Goal: Task Accomplishment & Management: Complete application form

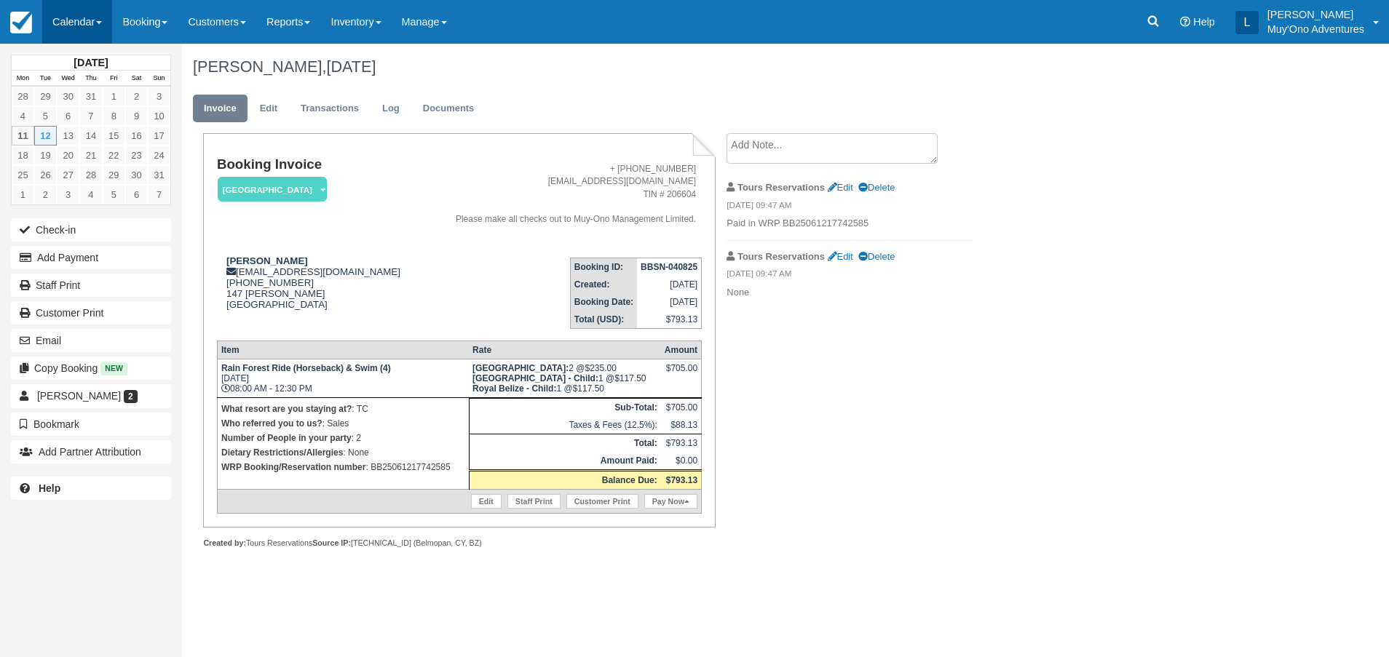
click at [76, 17] on link "Calendar" at bounding box center [77, 22] width 70 height 44
click at [87, 132] on link "Month" at bounding box center [100, 137] width 115 height 31
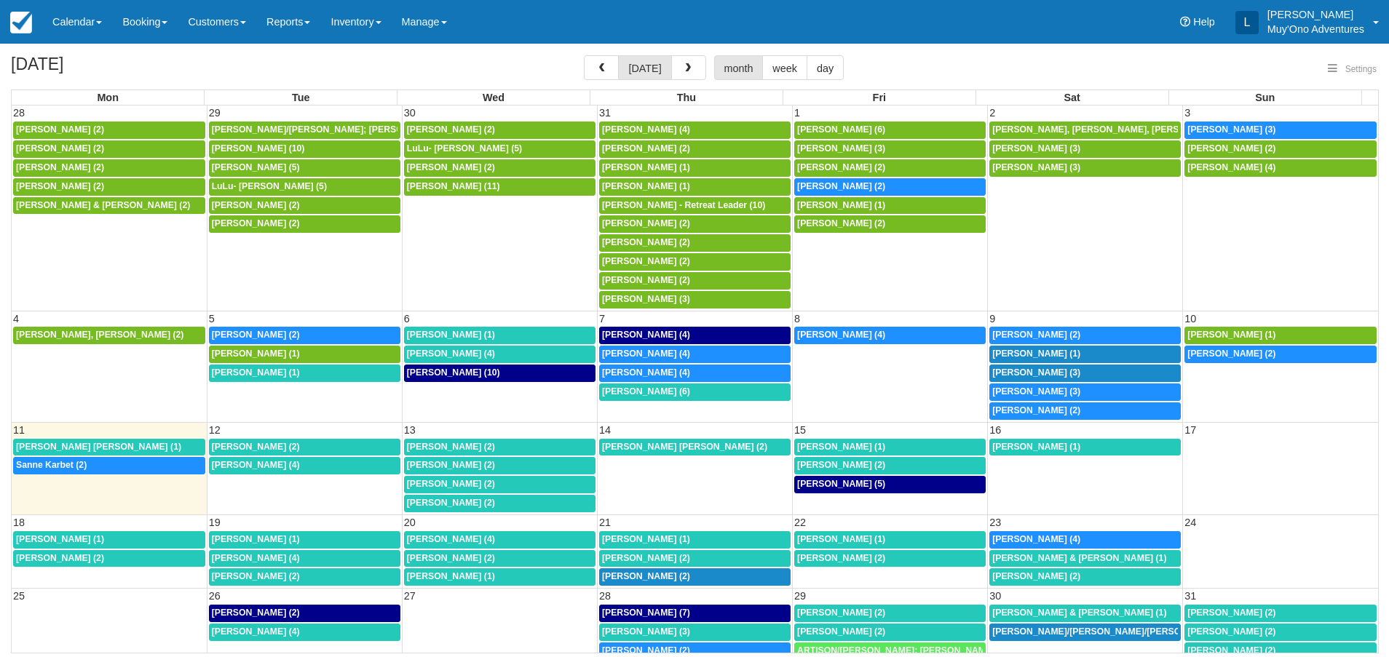
select select
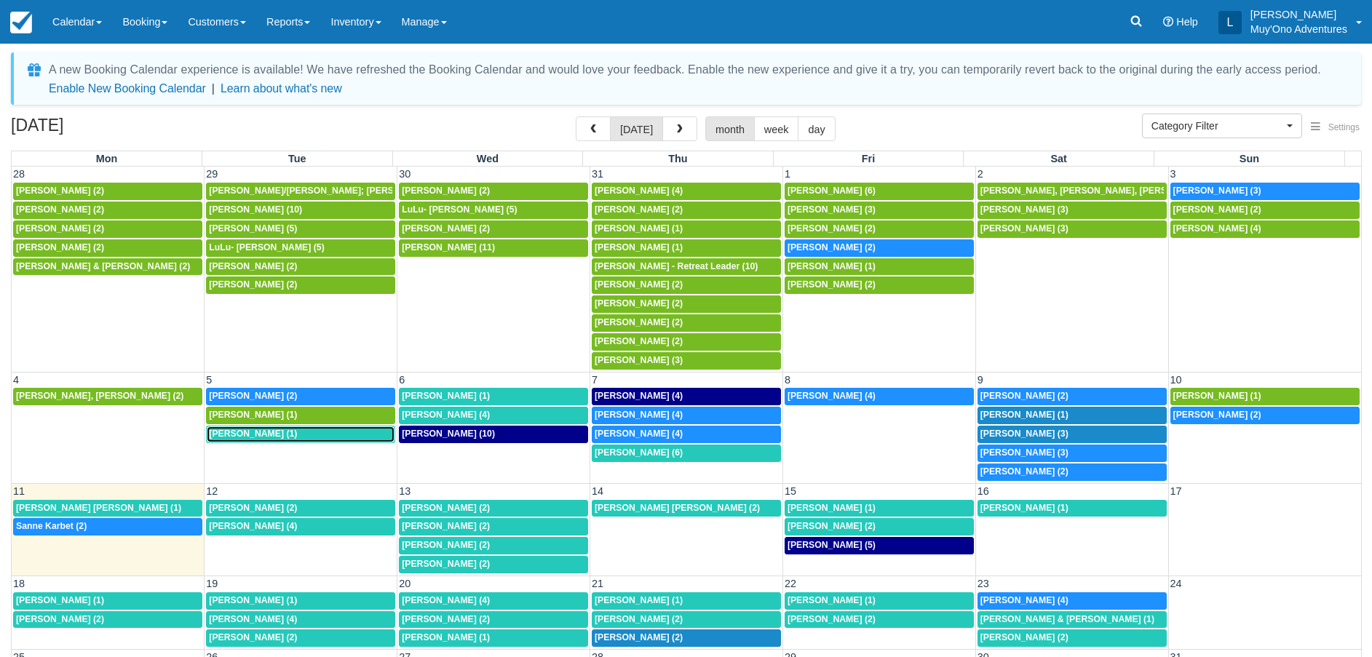
click at [289, 434] on span "Victoria Vega-Gilliam (1)" at bounding box center [253, 434] width 88 height 10
select select
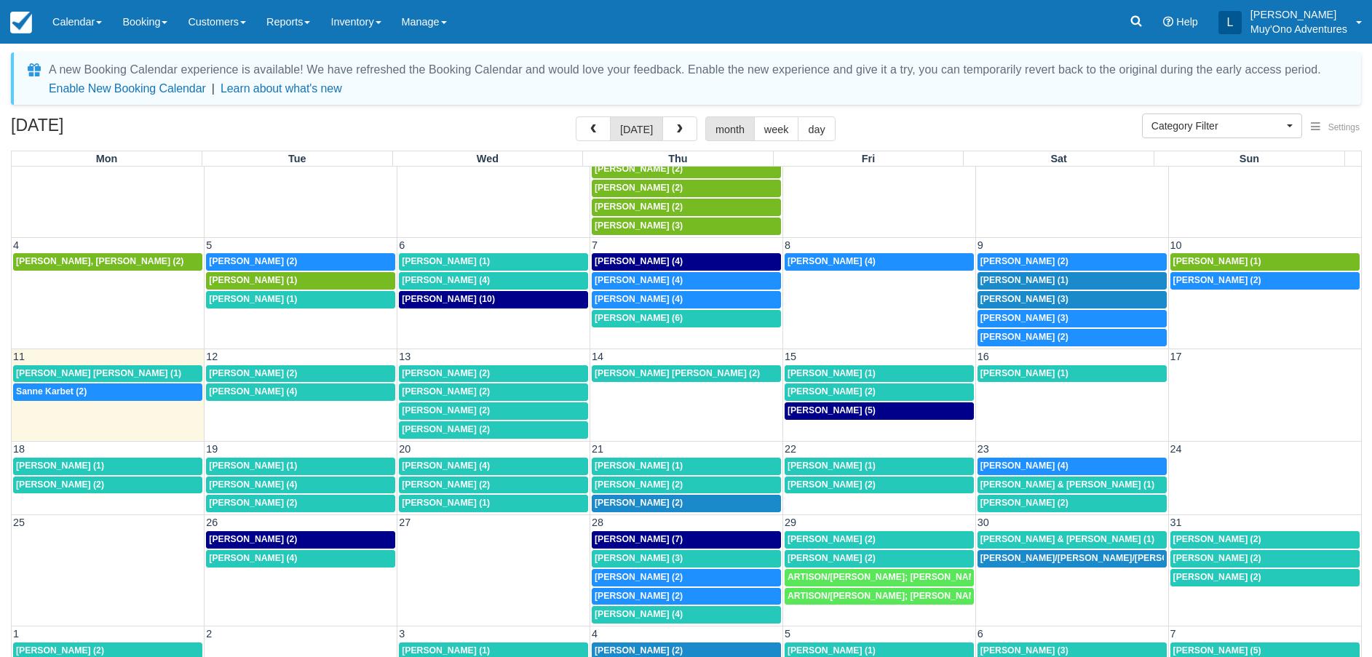
scroll to position [149, 0]
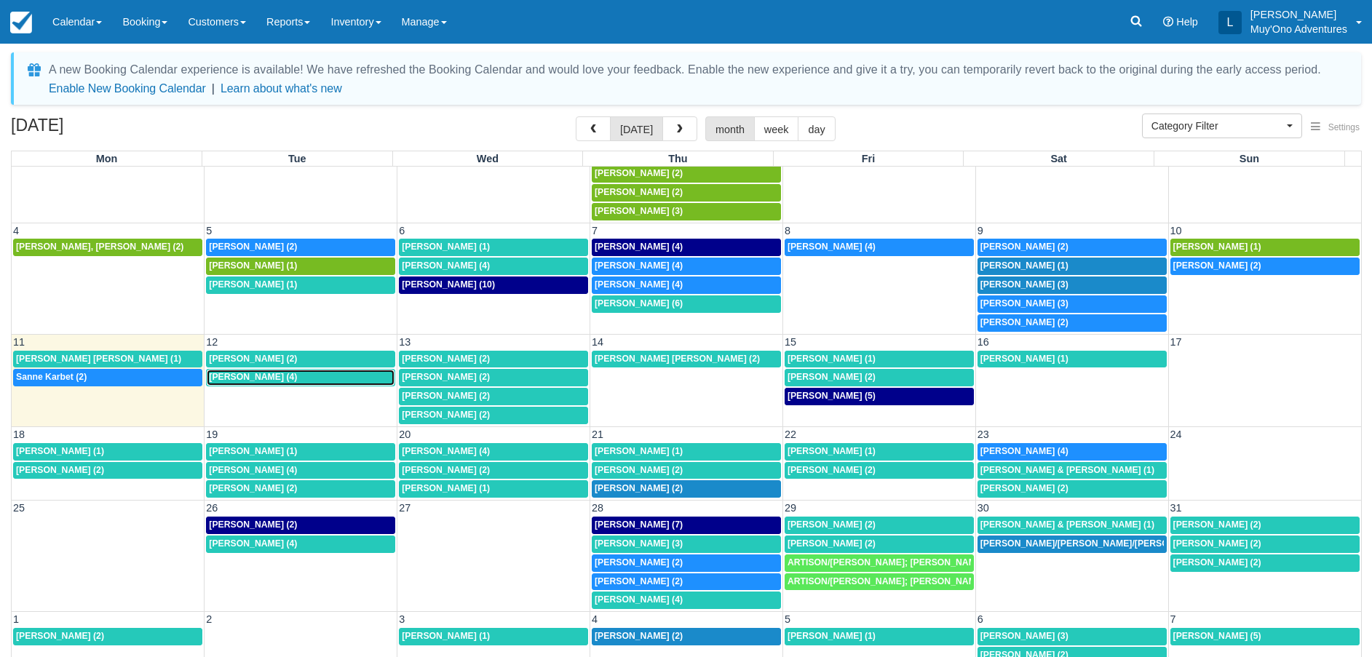
click at [305, 379] on div "8a Patrick Baker (4)" at bounding box center [300, 378] width 183 height 12
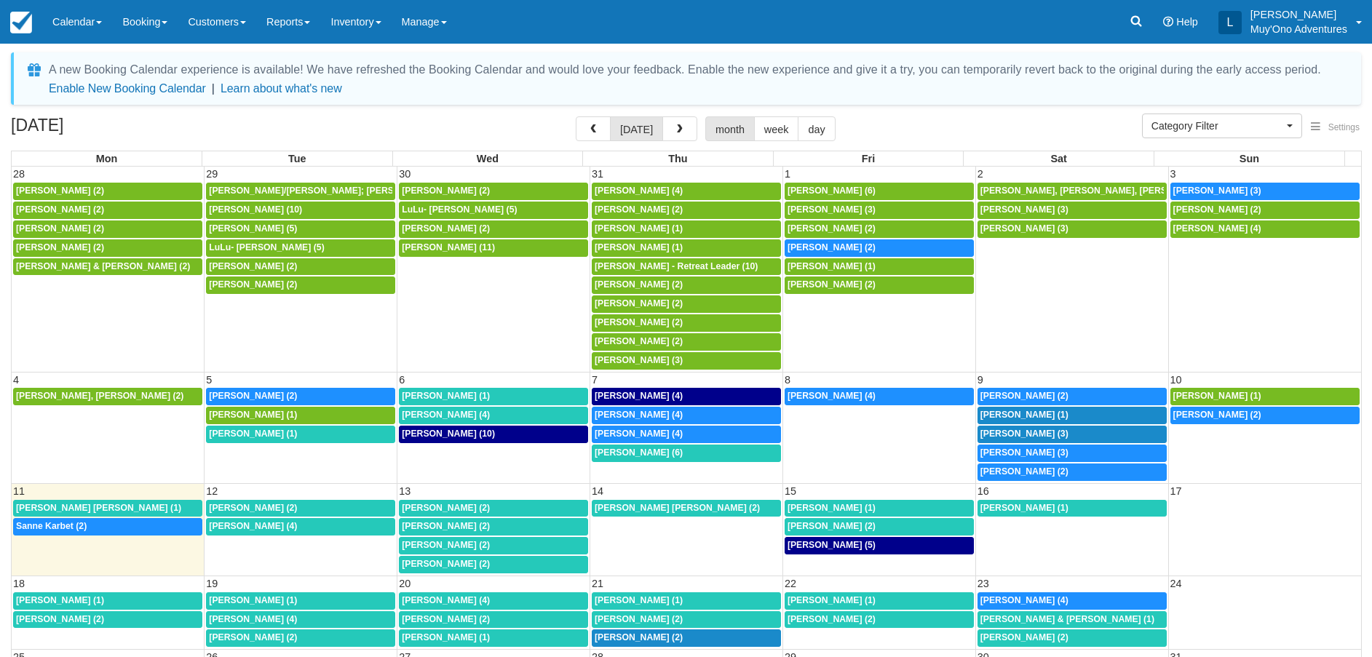
select select
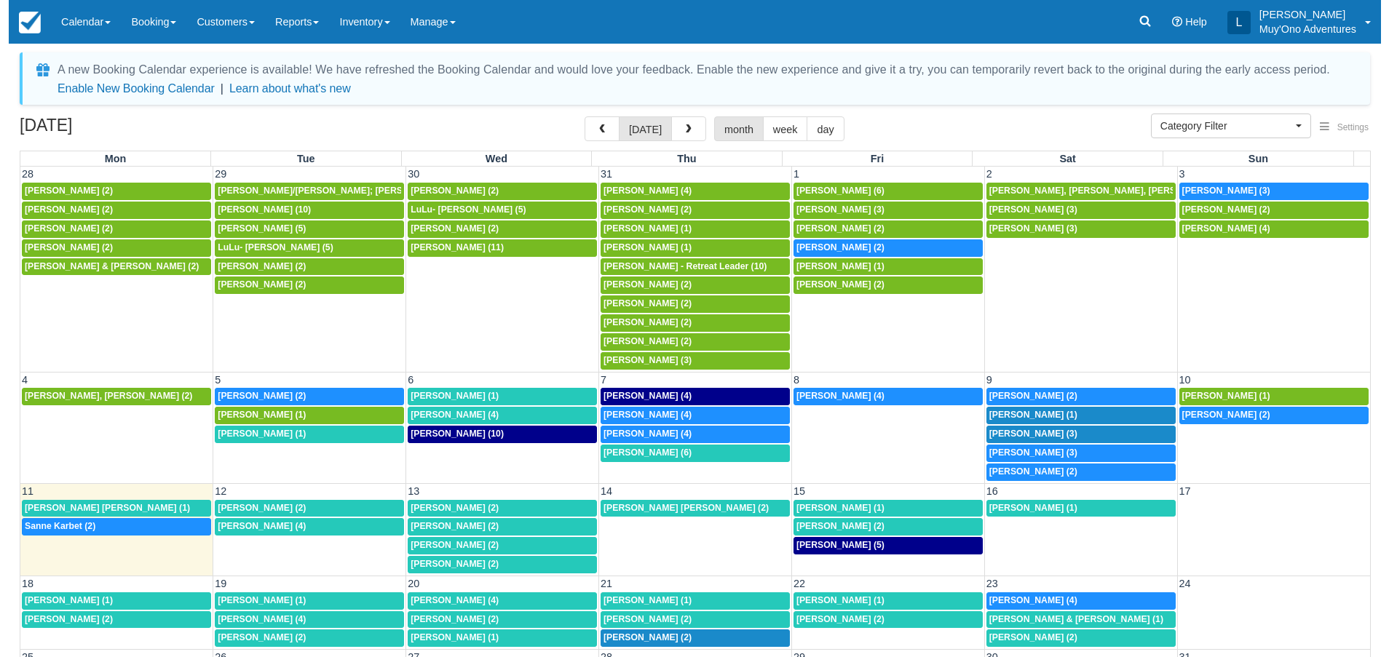
scroll to position [109, 0]
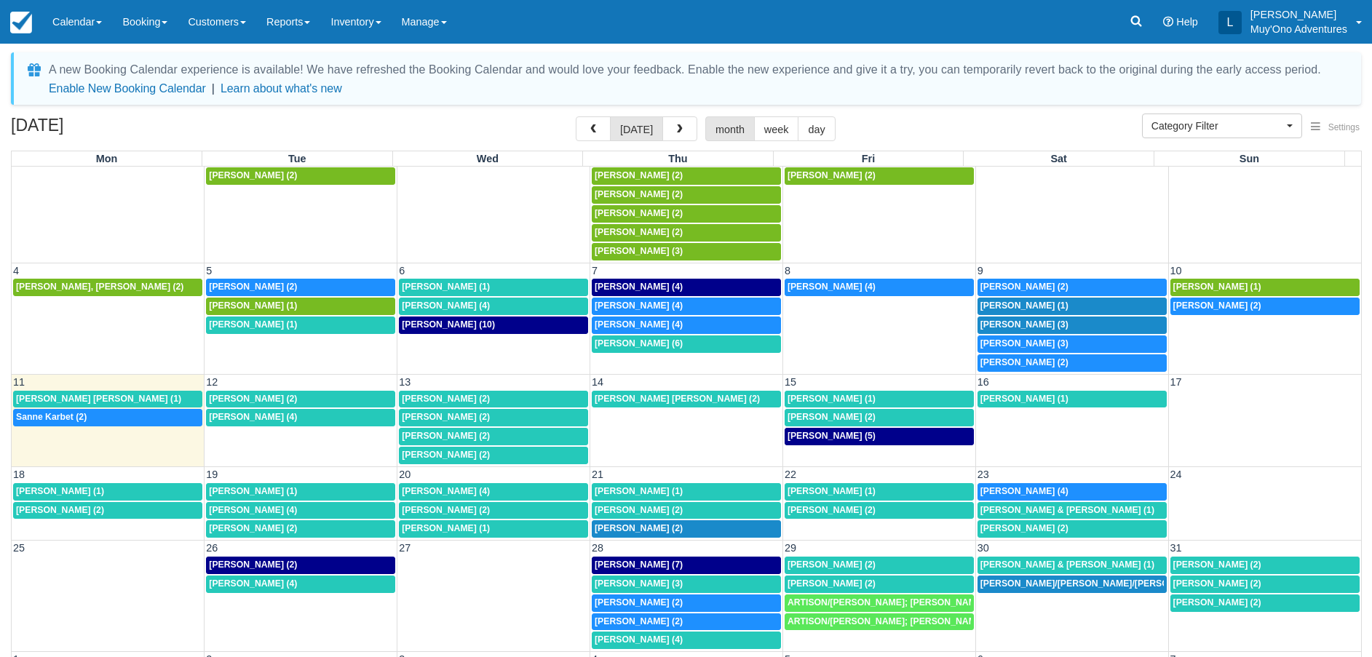
click at [326, 442] on td "8a Patrick Baker (4)" at bounding box center [301, 436] width 193 height 57
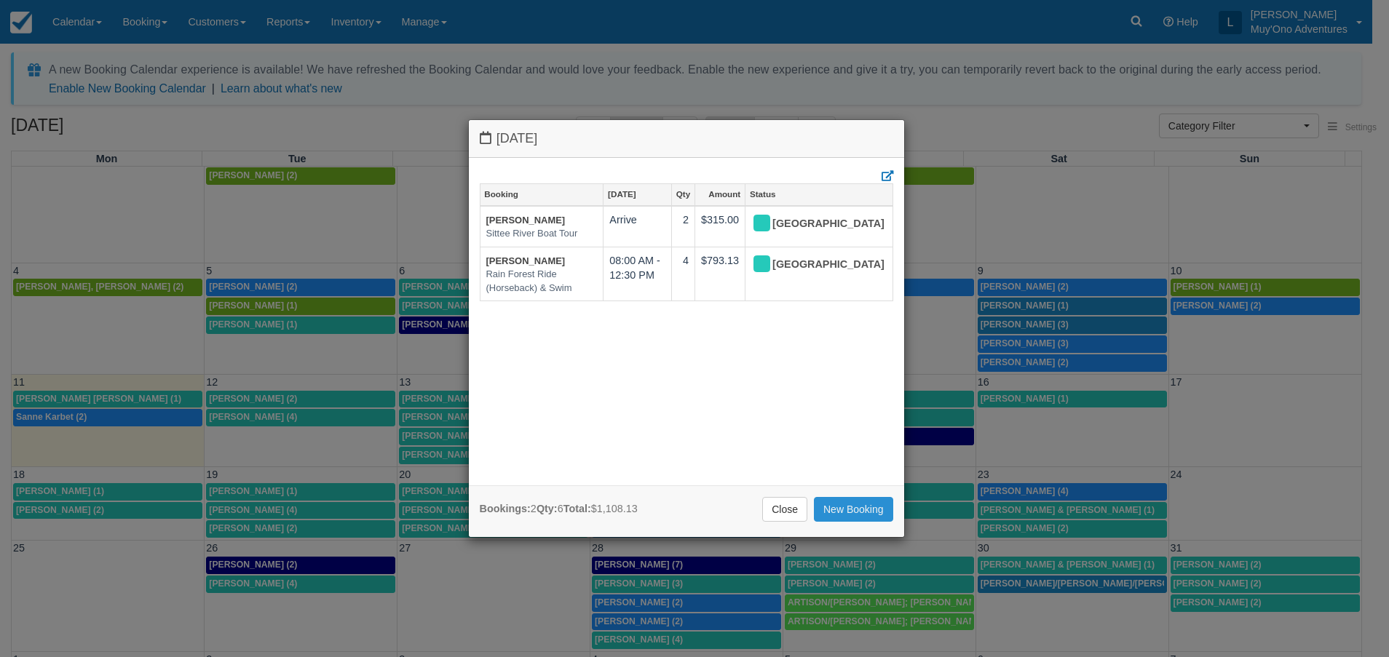
click at [852, 515] on link "New Booking" at bounding box center [853, 509] width 79 height 25
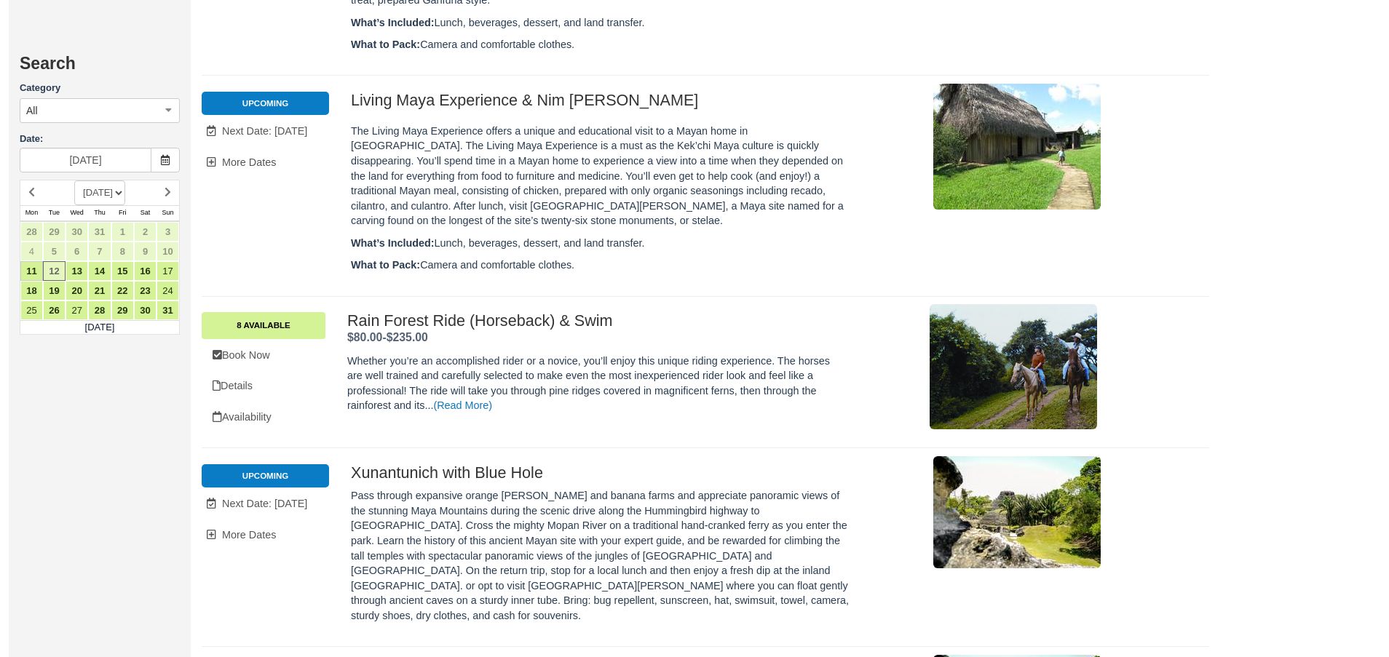
scroll to position [6988, 0]
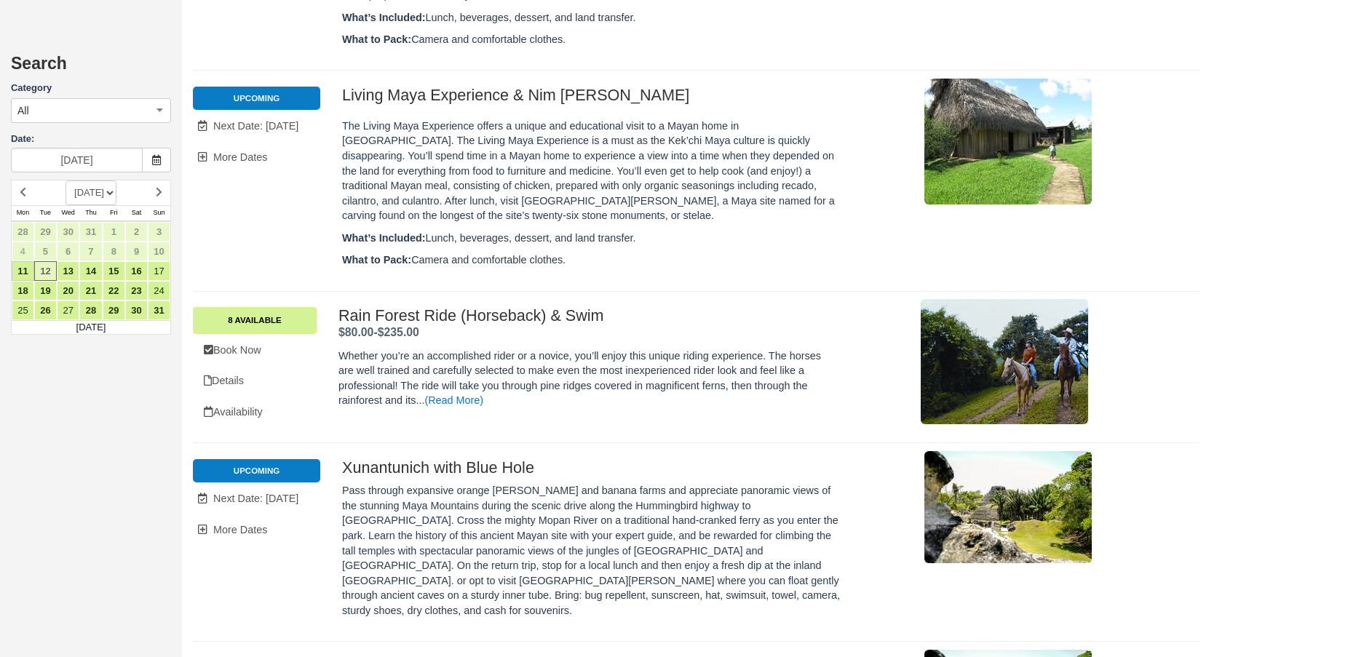
click at [338, 307] on h2 "Rain Forest Ride (Horseback) & Swim ." at bounding box center [588, 315] width 500 height 17
click at [266, 307] on link "8 Available" at bounding box center [255, 320] width 124 height 26
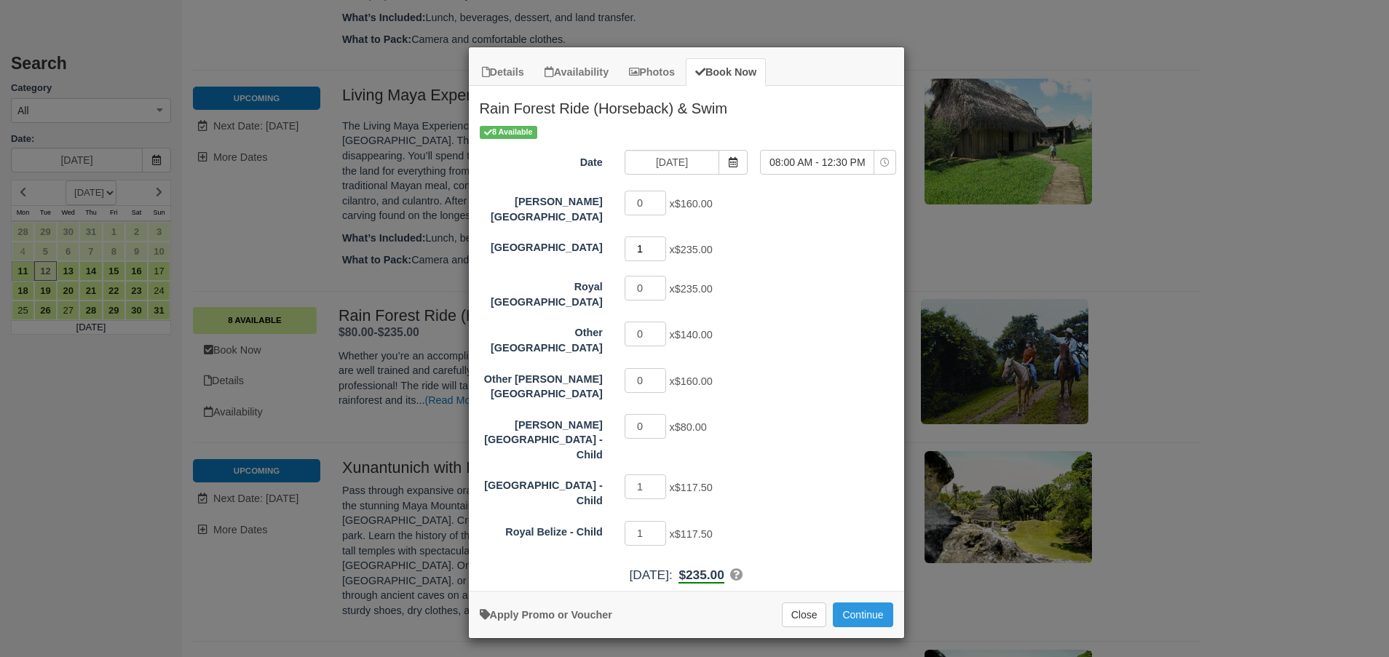
click at [657, 241] on input "1" at bounding box center [646, 249] width 42 height 25
type input "2"
click at [657, 241] on input "2" at bounding box center [646, 249] width 42 height 25
click at [859, 603] on button "Continue" at bounding box center [863, 615] width 60 height 25
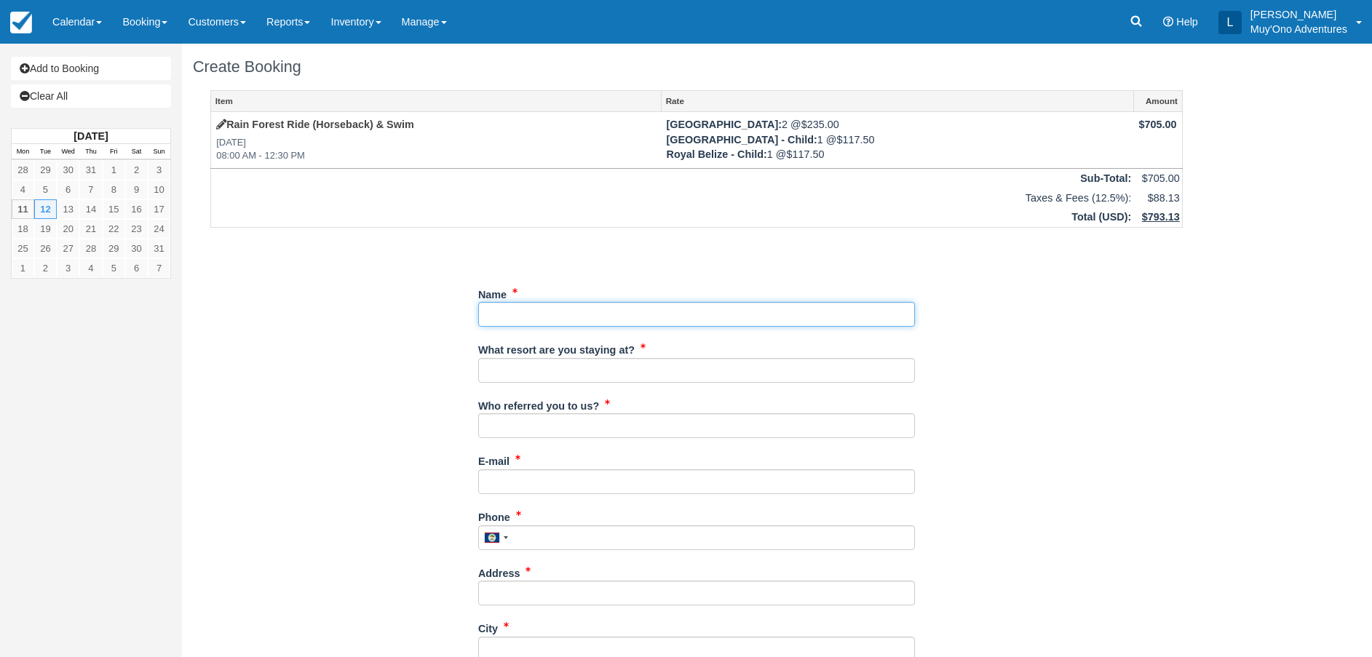
click at [740, 312] on input "Name" at bounding box center [696, 314] width 437 height 25
type input "Christopher Gross"
click at [557, 376] on input "What resort are you staying at?" at bounding box center [696, 370] width 437 height 25
type input "TC"
click at [598, 432] on input "Who referred you to us?" at bounding box center [696, 425] width 437 height 25
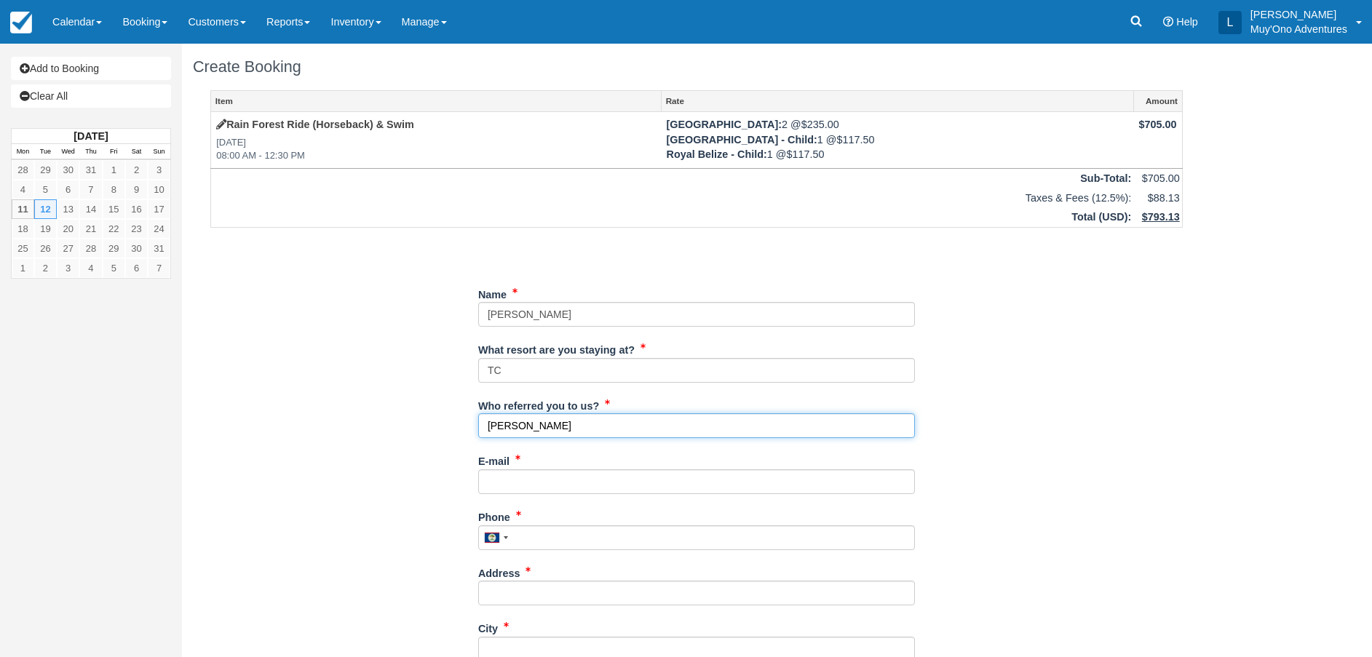
type input "juan"
click at [558, 477] on div "E-mail Did you mean ?" at bounding box center [696, 471] width 437 height 45
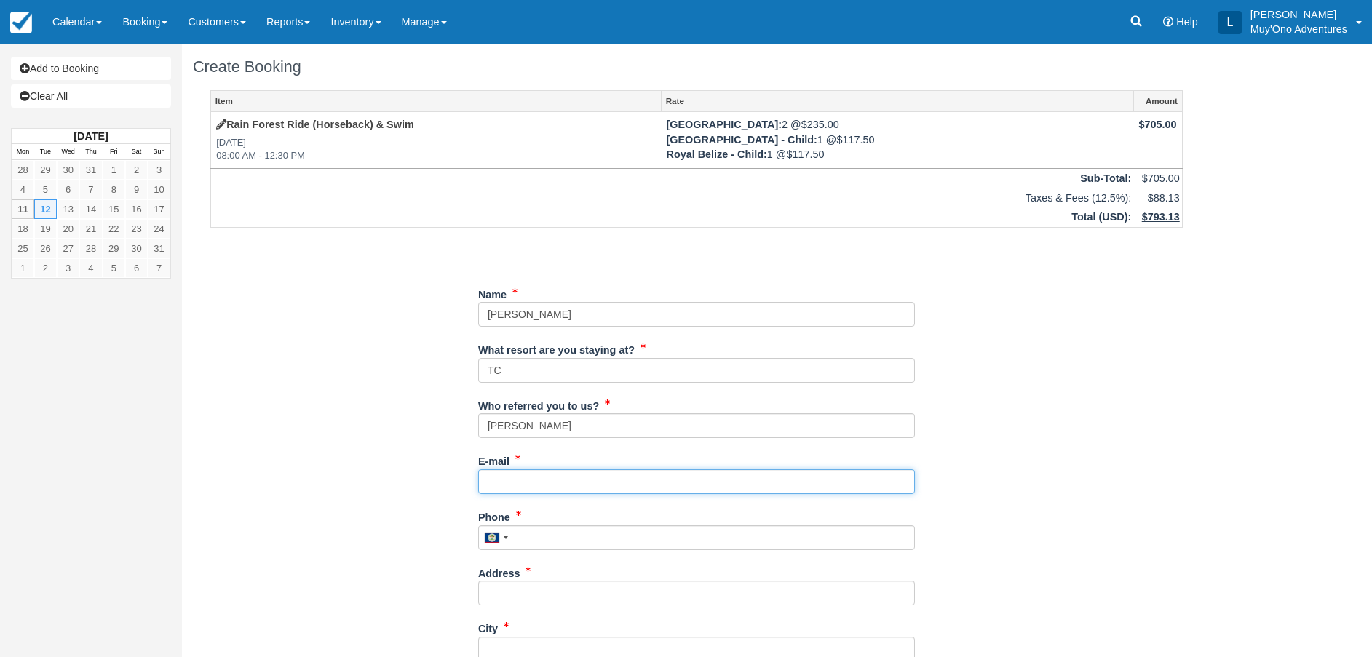
click at [558, 477] on input "E-mail" at bounding box center [696, 481] width 437 height 25
paste input "scott@buffalo-roofing.com"
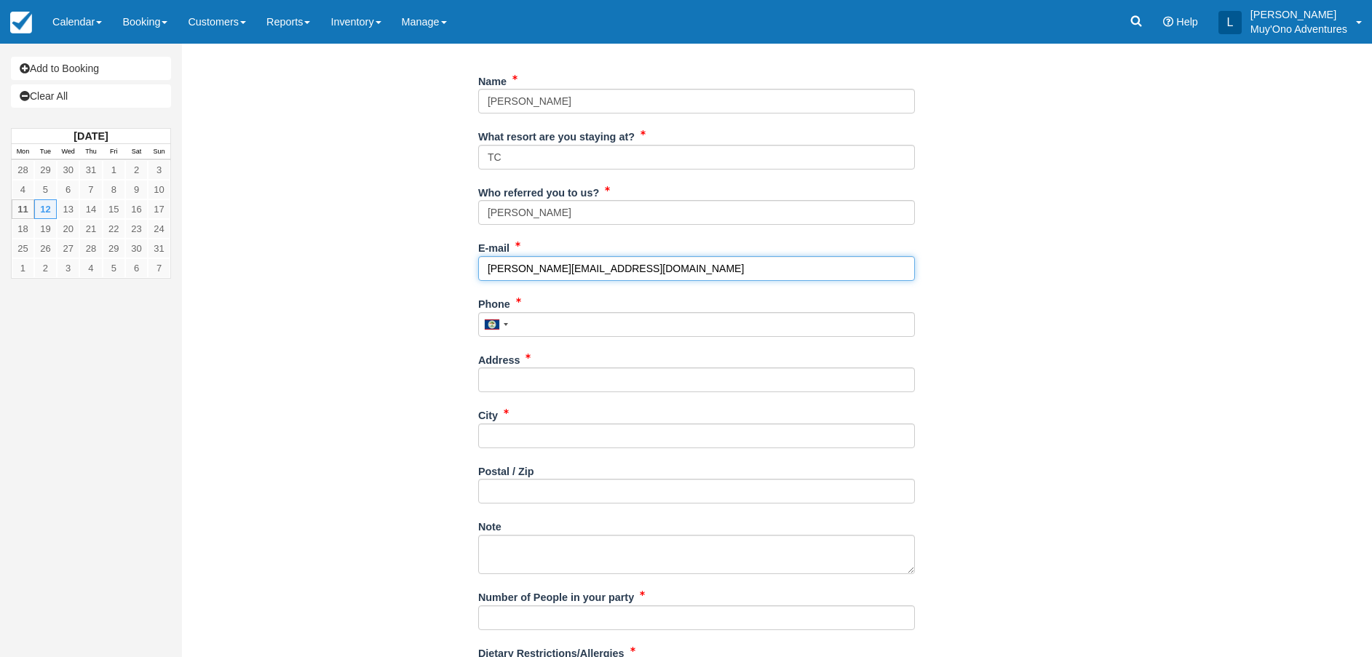
scroll to position [328, 0]
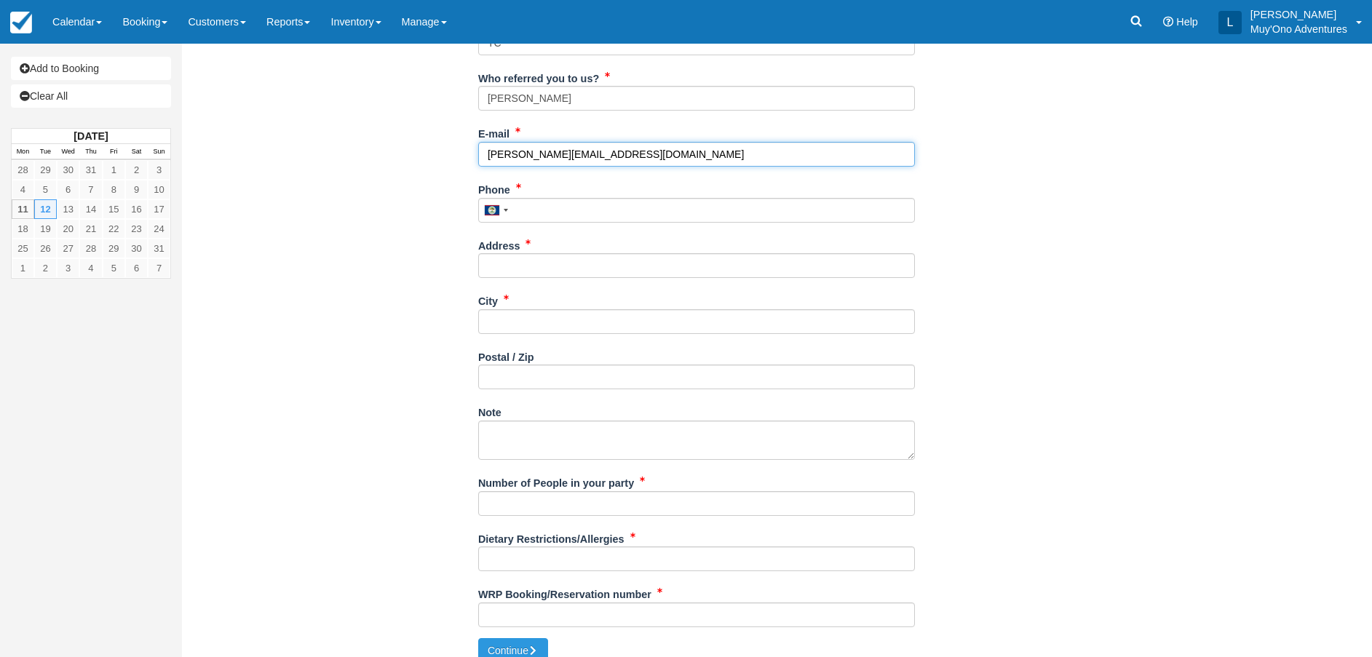
type input "scott@buffalo-roofing.com"
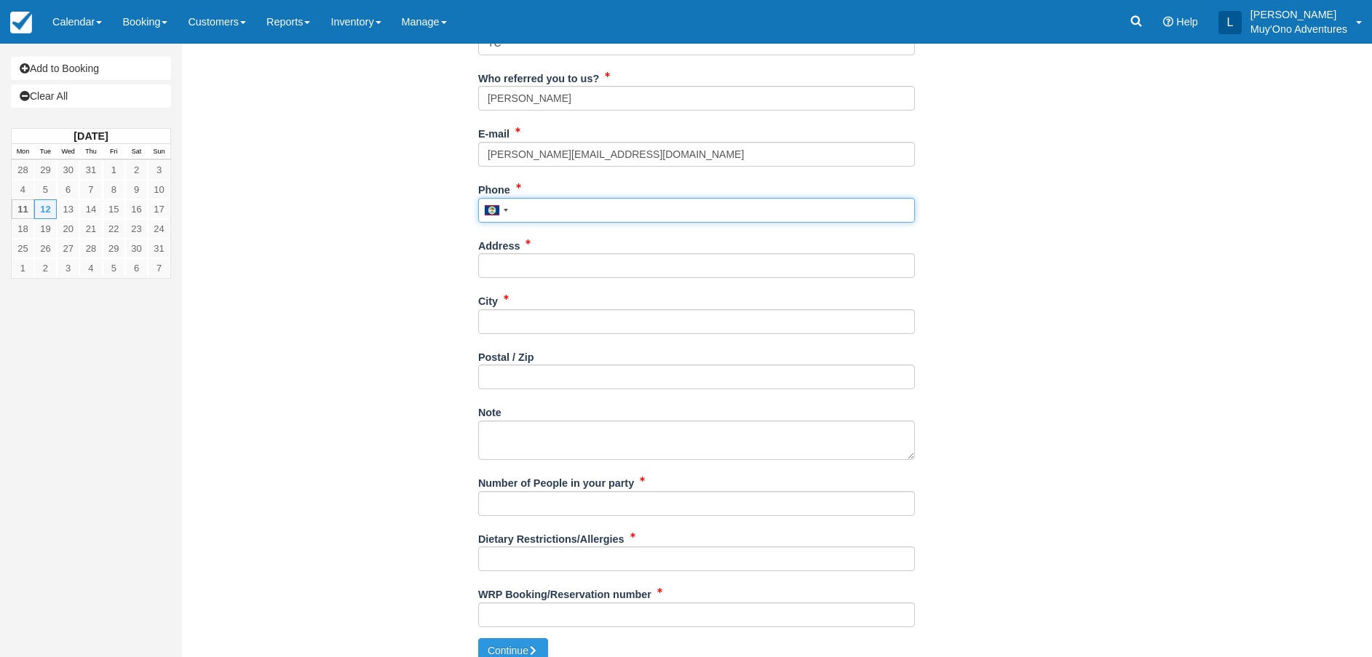
click at [555, 213] on input "Phone" at bounding box center [696, 210] width 437 height 25
type input "12345"
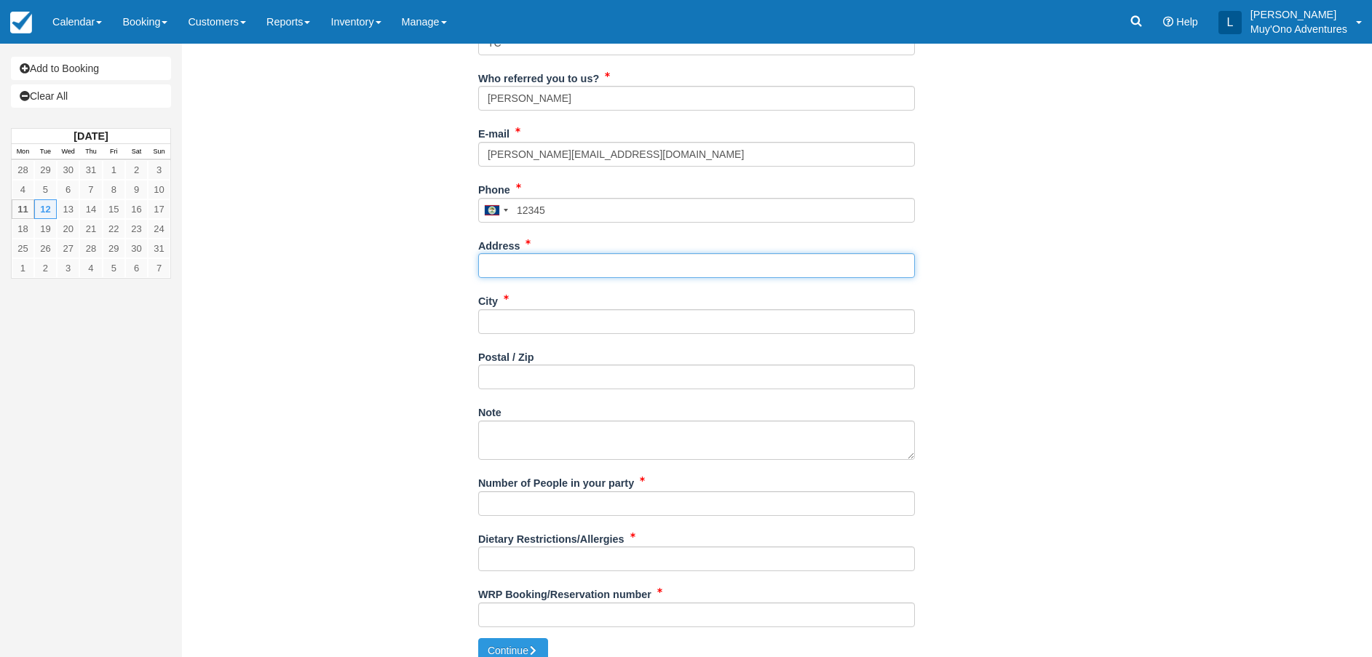
click at [541, 261] on input "Address" at bounding box center [696, 265] width 437 height 25
type input "1234"
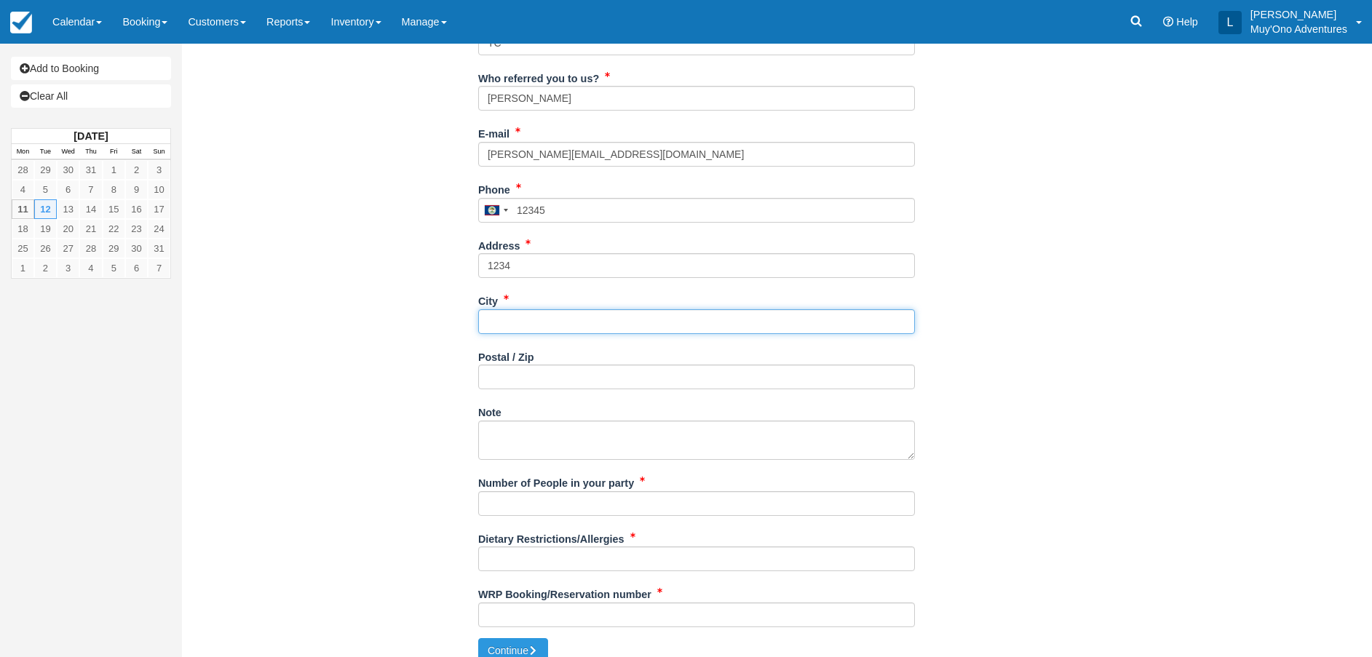
click at [544, 320] on input "City" at bounding box center [696, 321] width 437 height 25
type input "12233444"
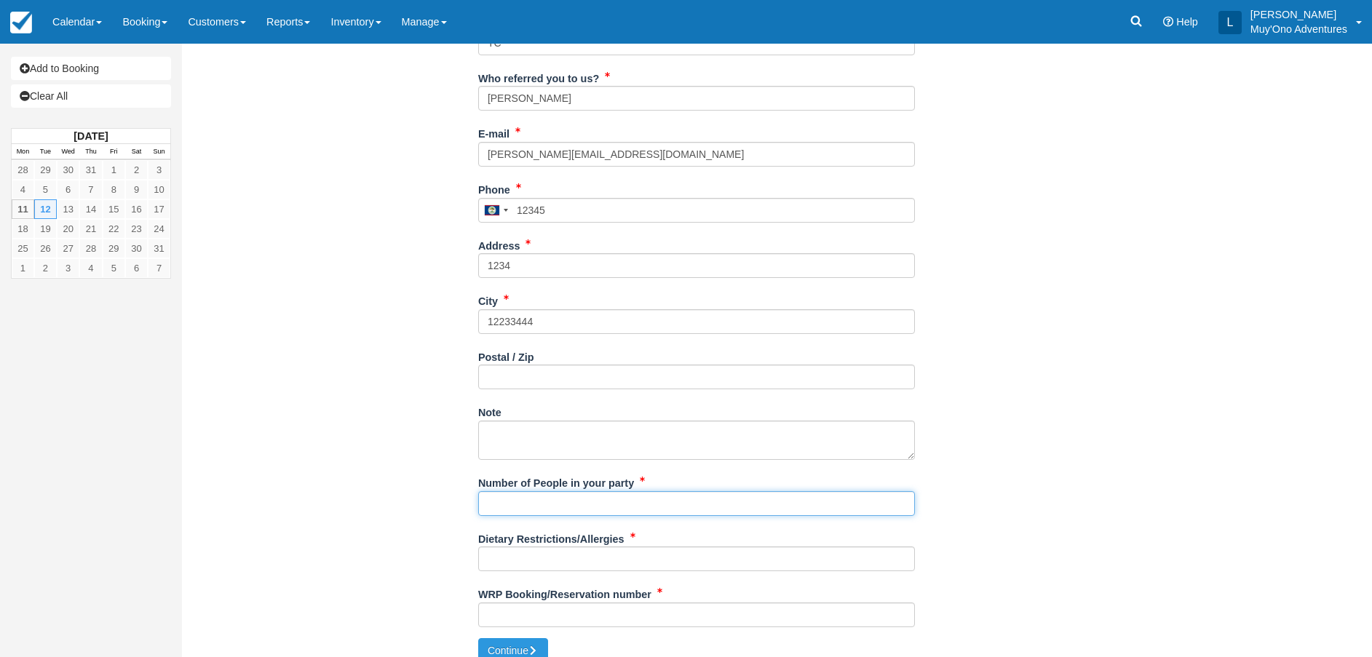
click at [635, 509] on input "Number of People in your party" at bounding box center [696, 503] width 437 height 25
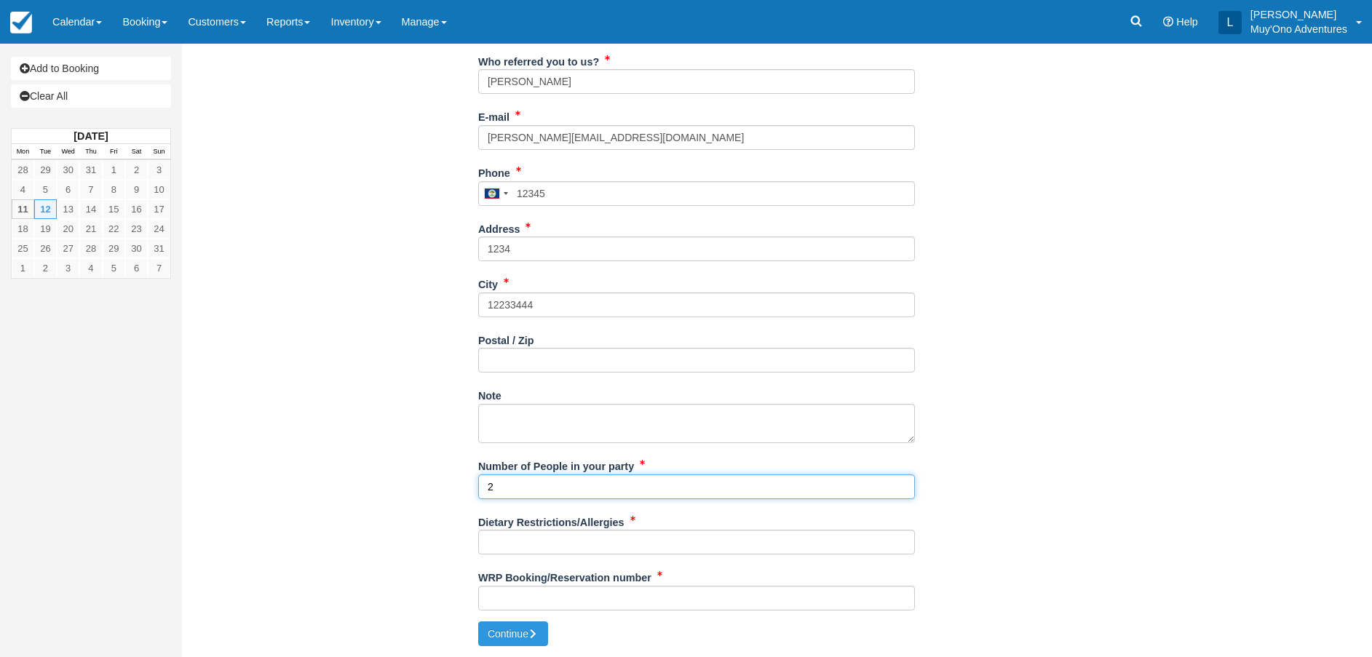
type input "2"
click at [587, 553] on input "Dietary Restrictions/Allergies" at bounding box center [696, 542] width 437 height 25
type input "NA"
click at [654, 598] on input "WRP Booking/Reservation number" at bounding box center [696, 598] width 437 height 25
paste input "45314727"
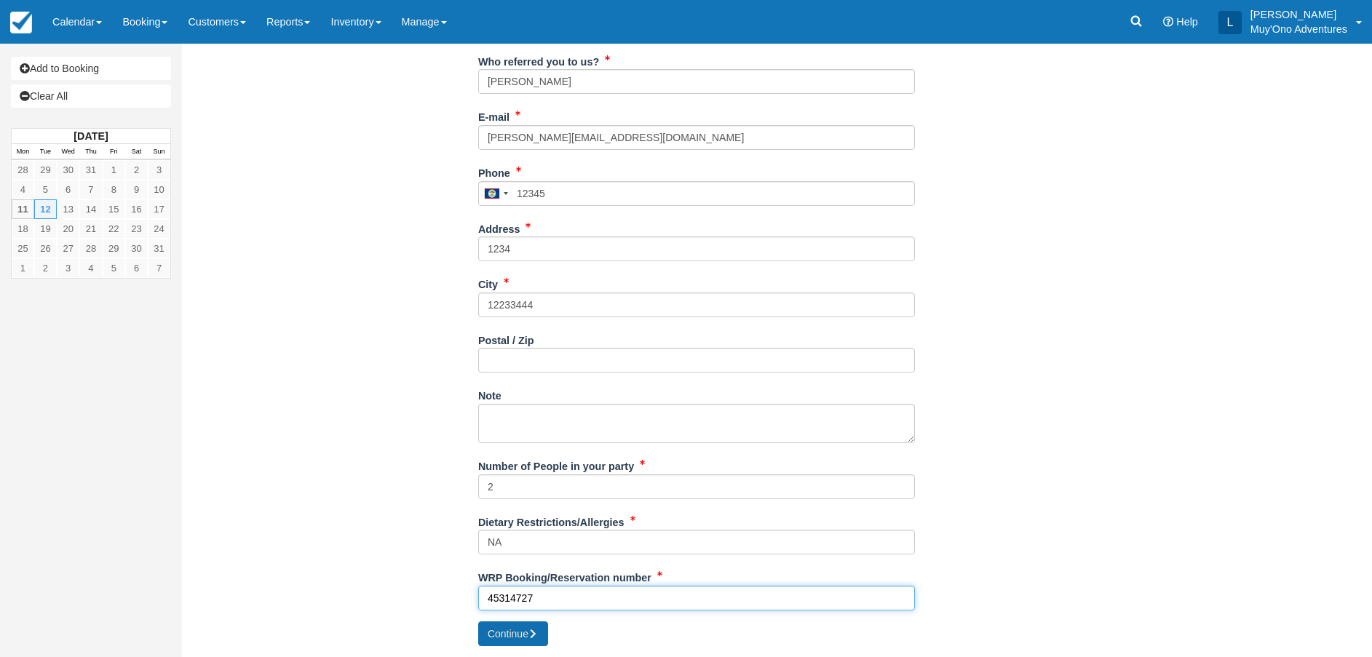
type input "45314727"
click at [512, 630] on button "Continue" at bounding box center [513, 634] width 70 height 25
type input "+50112345"
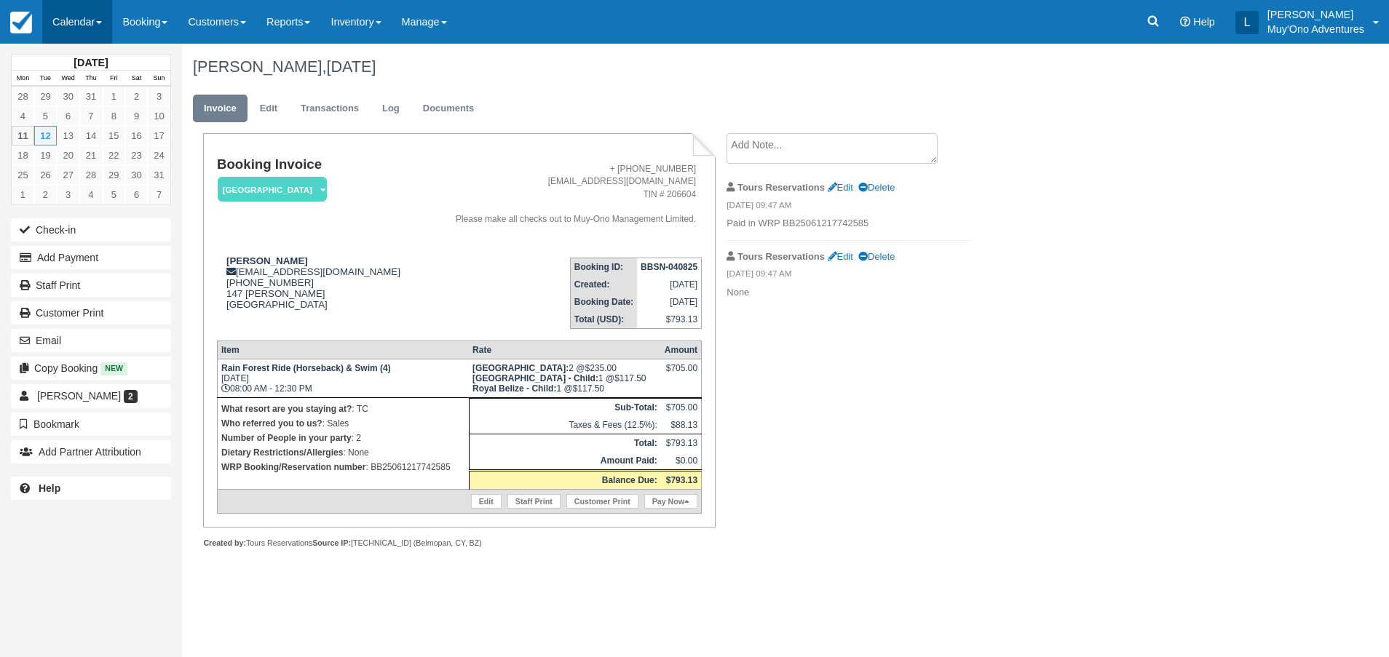
click at [70, 20] on link "Calendar" at bounding box center [77, 22] width 70 height 44
click at [107, 134] on link "Month" at bounding box center [100, 137] width 115 height 31
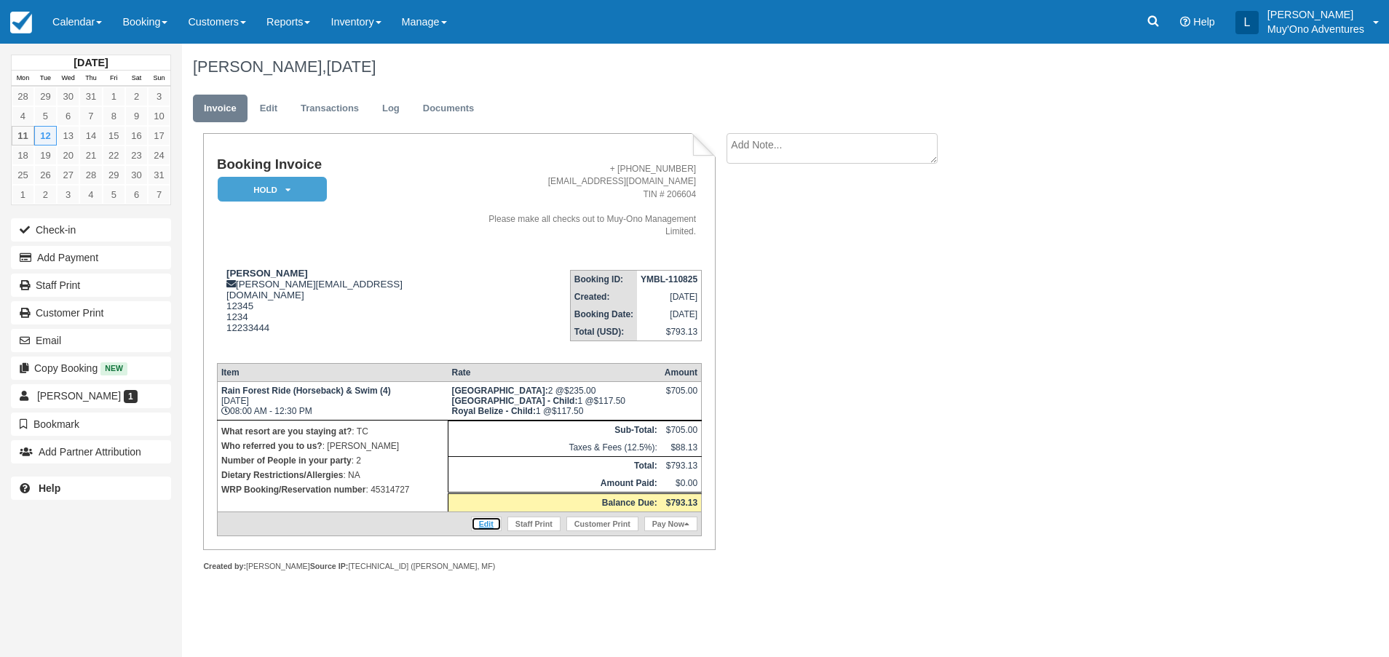
click at [482, 517] on link "Edit" at bounding box center [486, 524] width 31 height 15
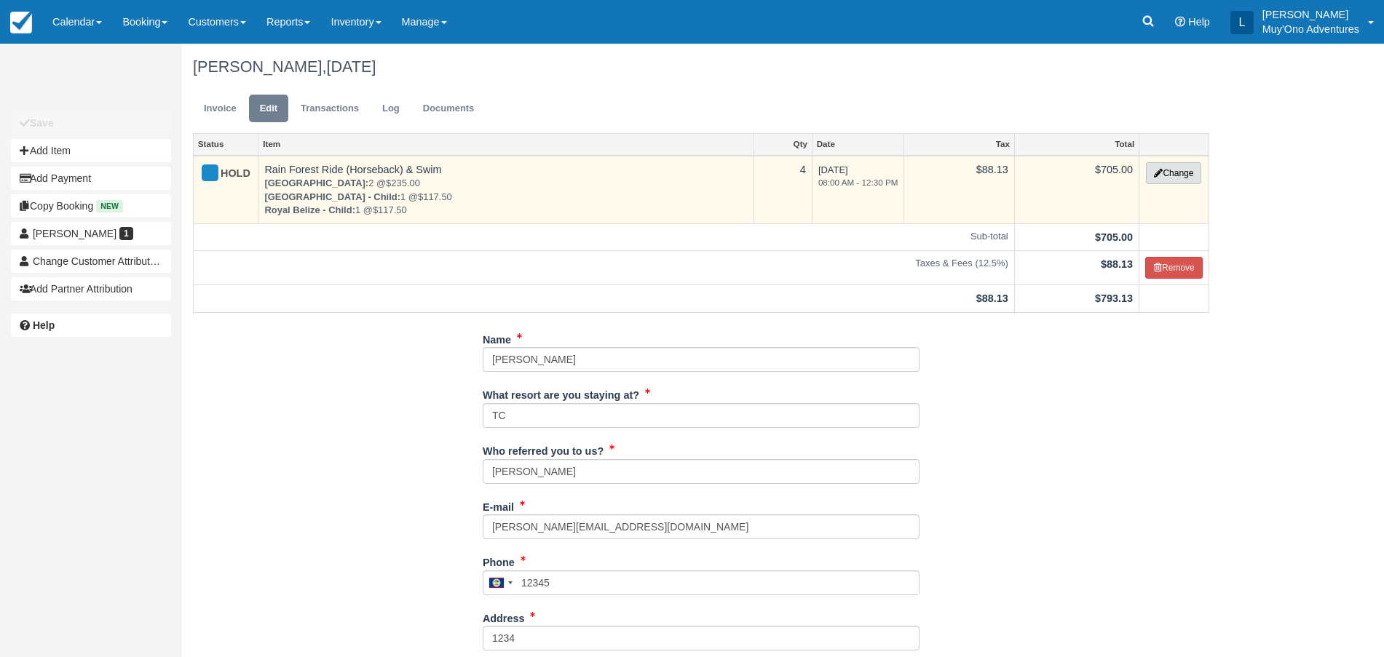
click at [1173, 170] on button "Change" at bounding box center [1173, 173] width 55 height 22
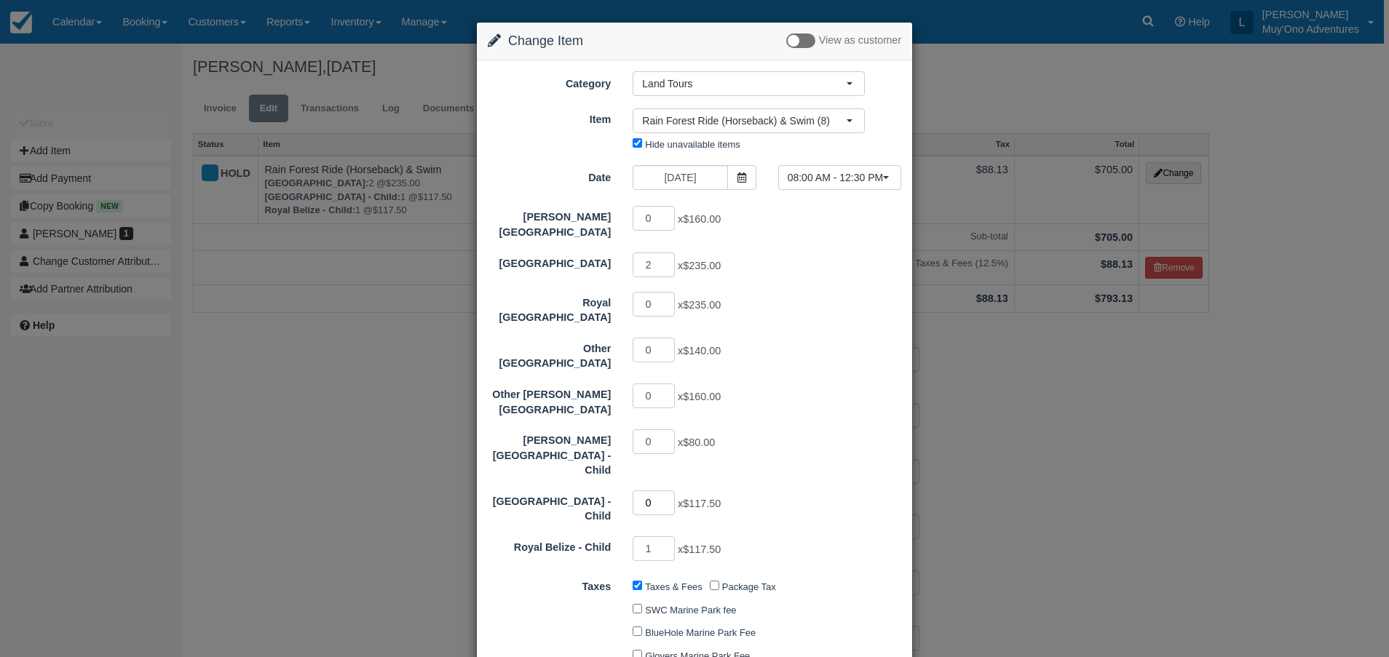
type input "0"
click at [665, 491] on input "0" at bounding box center [654, 503] width 42 height 25
type input "587.50"
type input "0"
click at [667, 536] on input "0" at bounding box center [654, 548] width 42 height 25
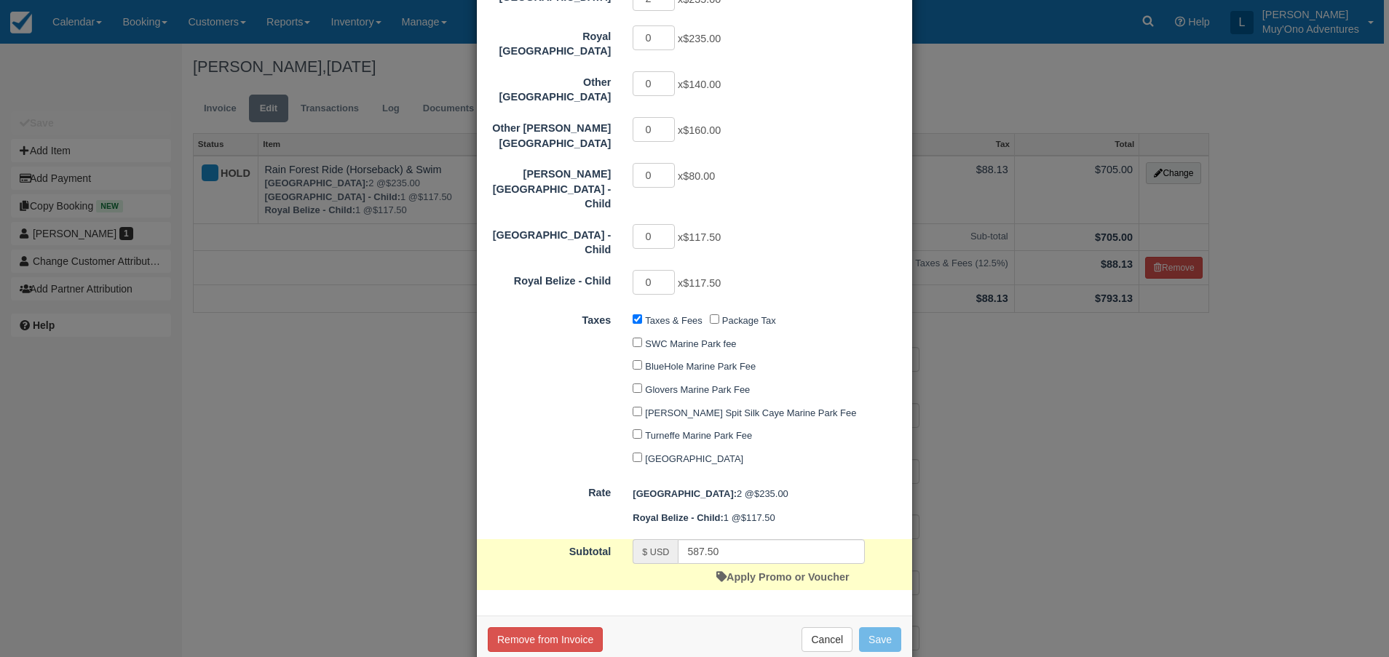
type input "470.00"
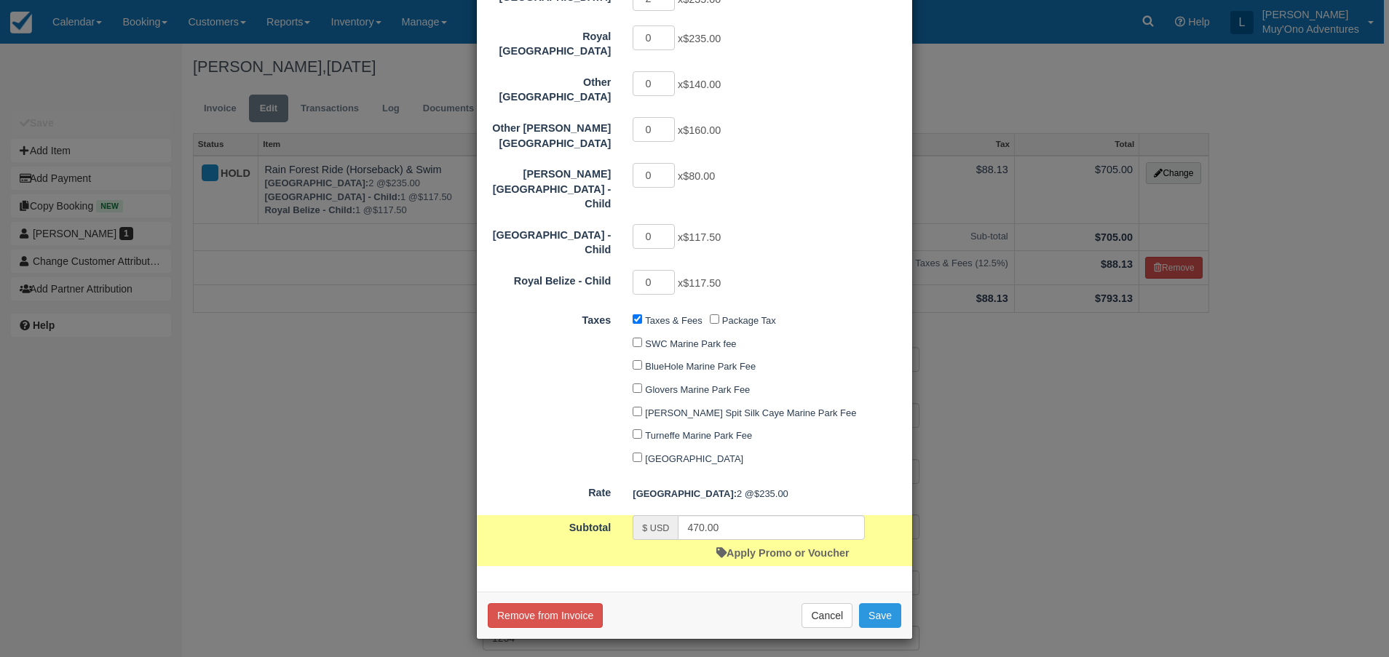
scroll to position [242, 0]
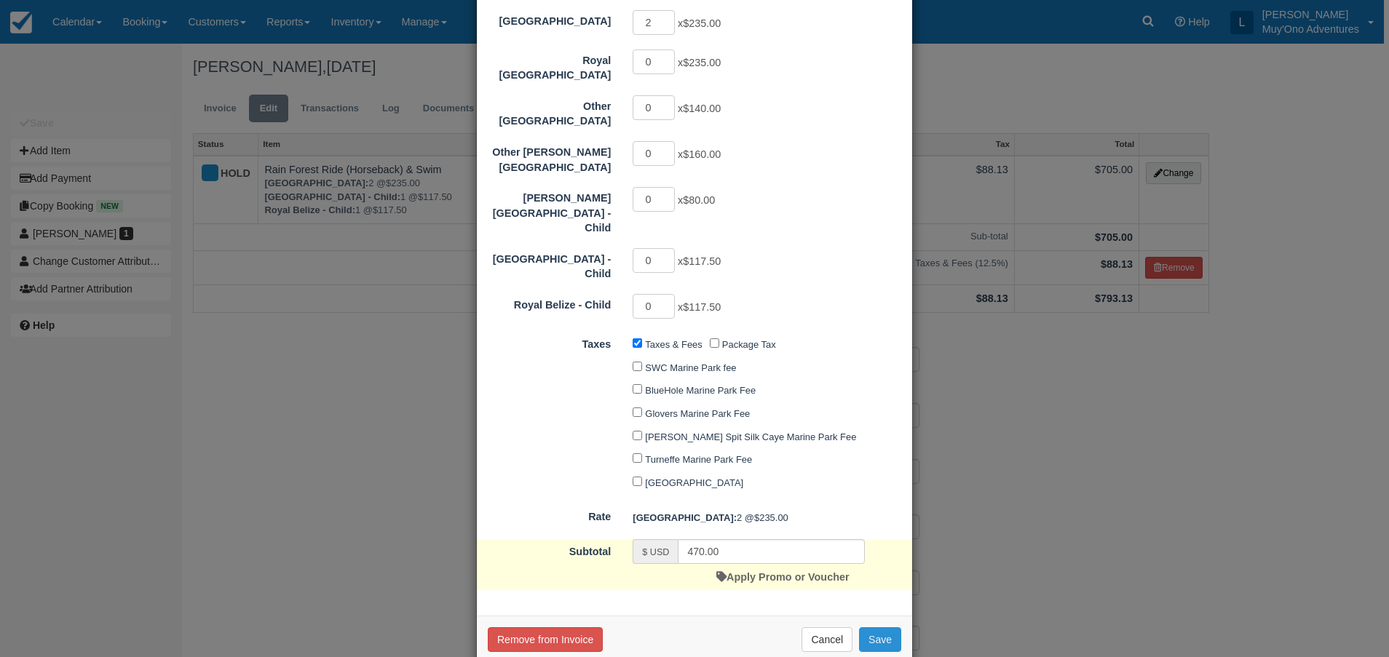
click at [863, 627] on button "Save" at bounding box center [880, 639] width 42 height 25
checkbox input "false"
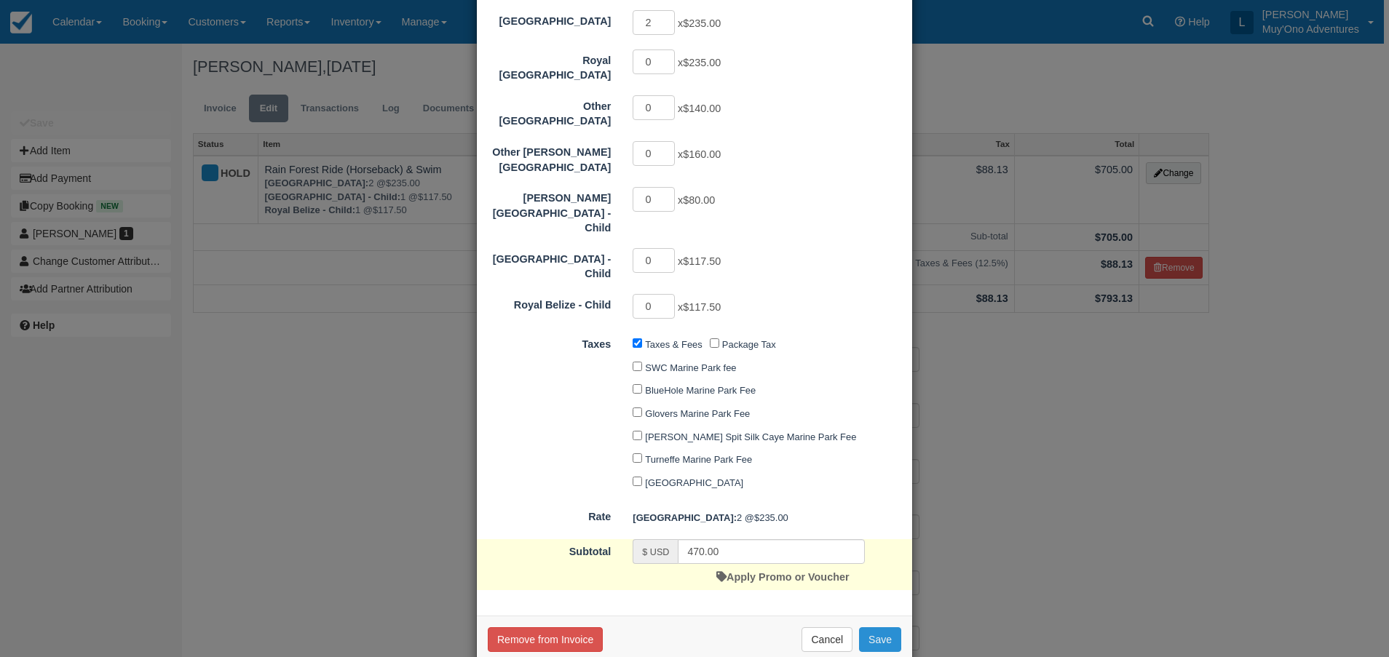
checkbox input "false"
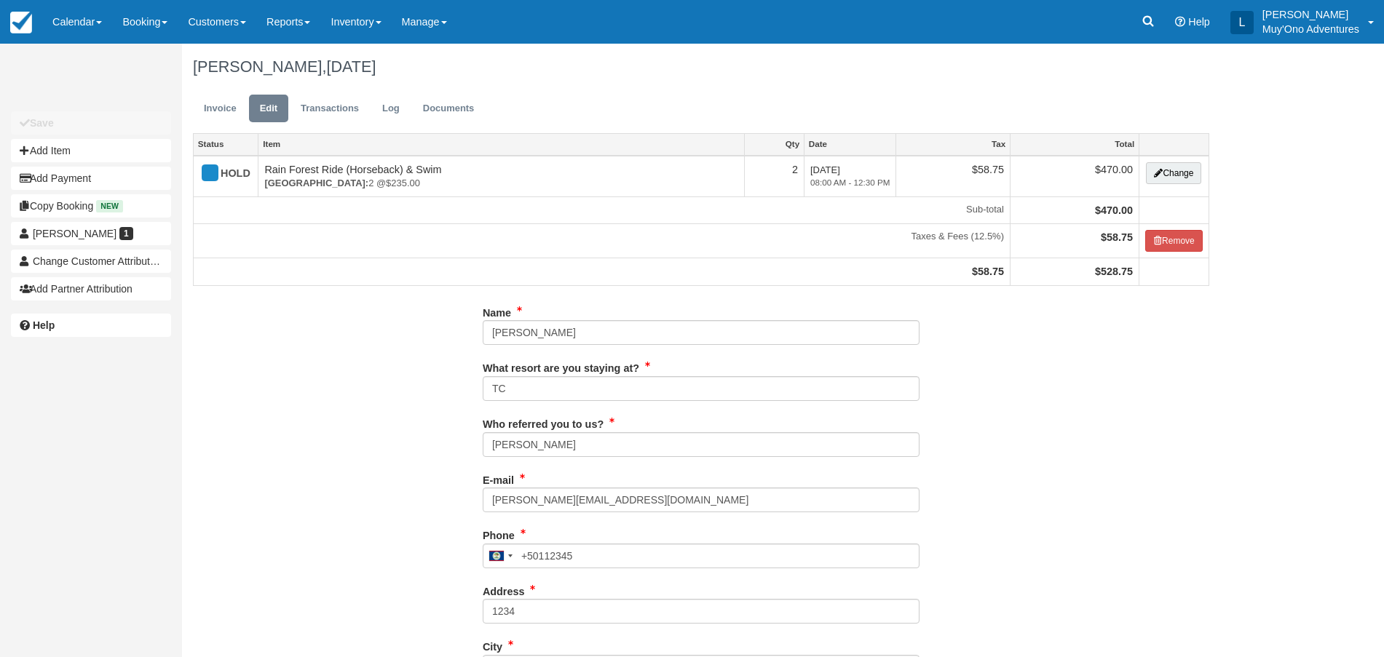
type input "12345"
click at [73, 20] on link "Calendar" at bounding box center [77, 22] width 70 height 44
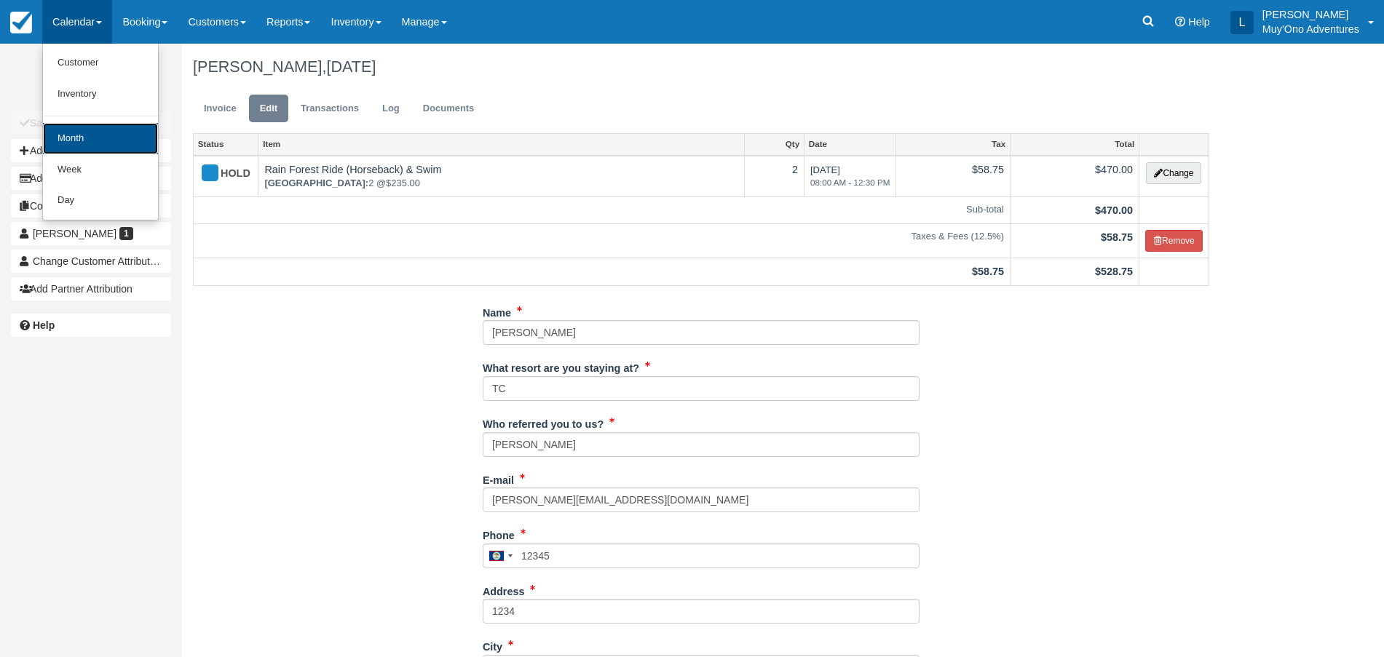
click at [63, 138] on link "Month" at bounding box center [100, 138] width 115 height 31
